Goal: Check status: Check status

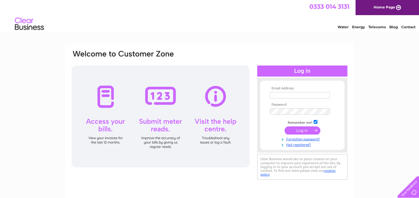
type input "powanmedia@gmail.com"
click at [300, 130] on input "submit" at bounding box center [302, 130] width 36 height 8
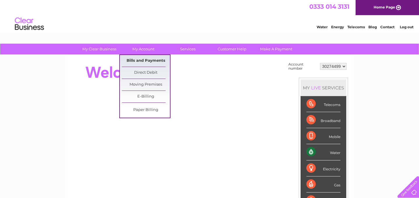
click at [156, 58] on link "Bills and Payments" at bounding box center [146, 61] width 48 height 12
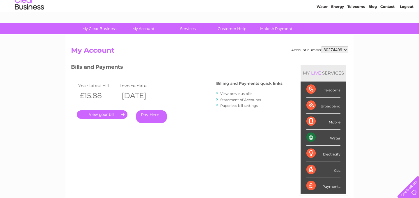
scroll to position [26, 0]
